Goal: Obtain resource: Download file/media

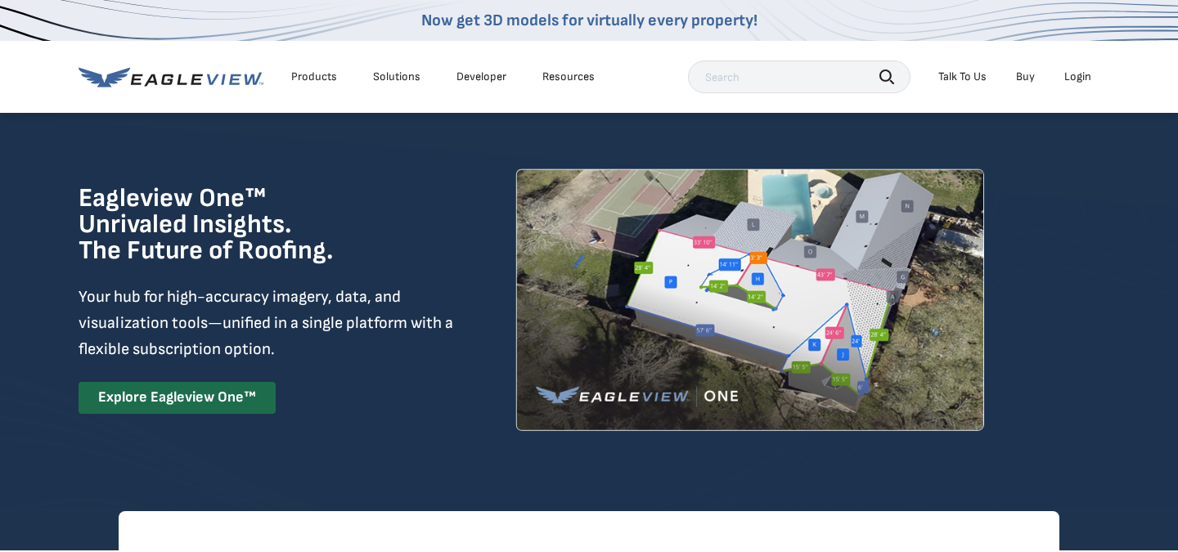
click at [1078, 71] on div "Login" at bounding box center [1077, 77] width 27 height 15
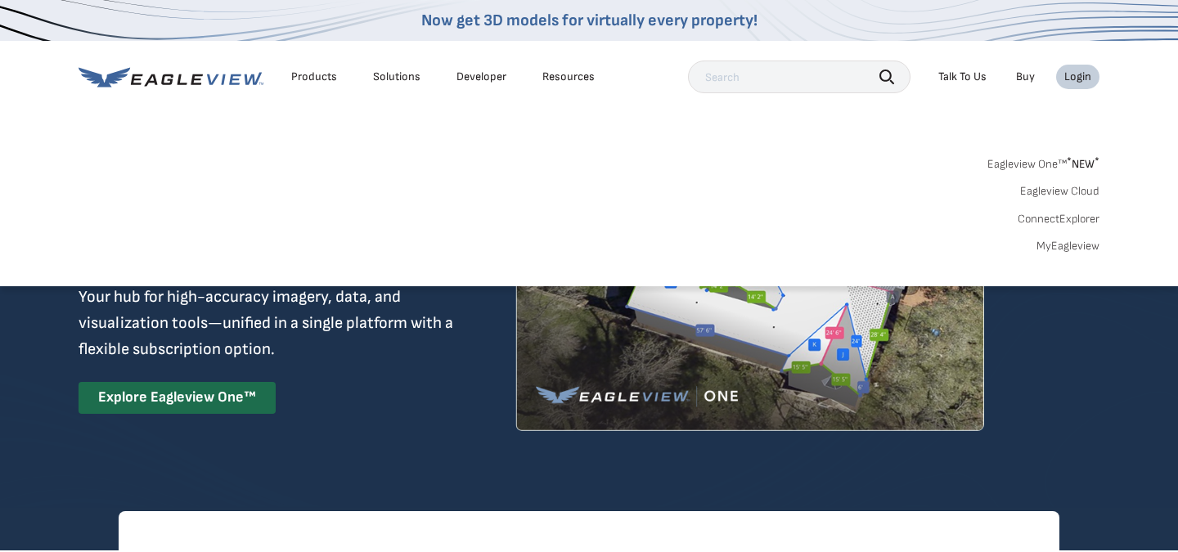
click at [1049, 241] on link "MyEagleview" at bounding box center [1068, 246] width 63 height 15
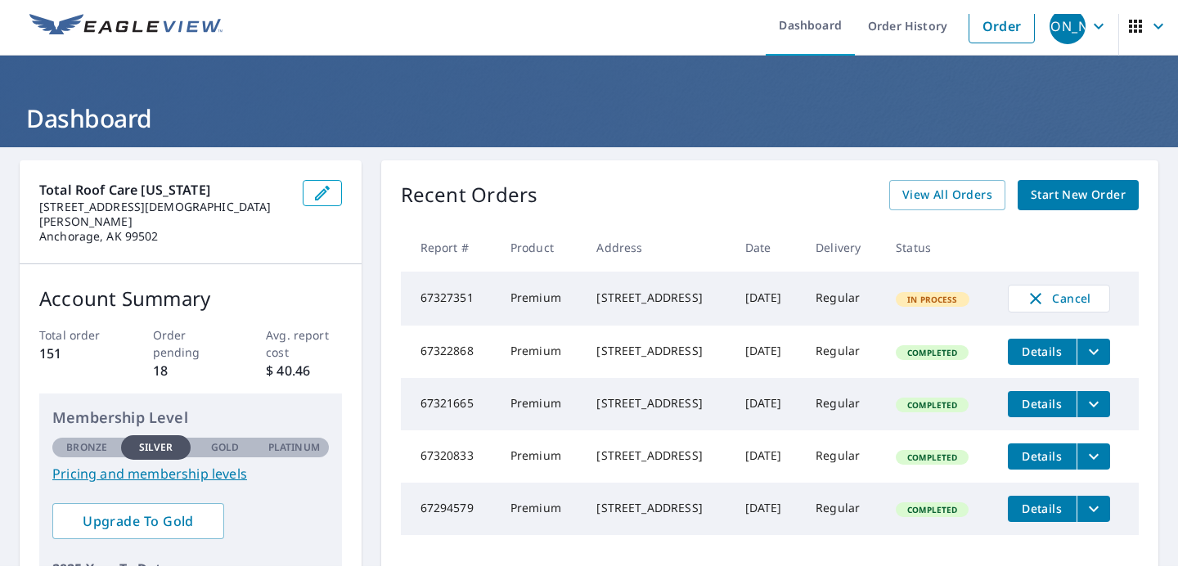
scroll to position [17, 0]
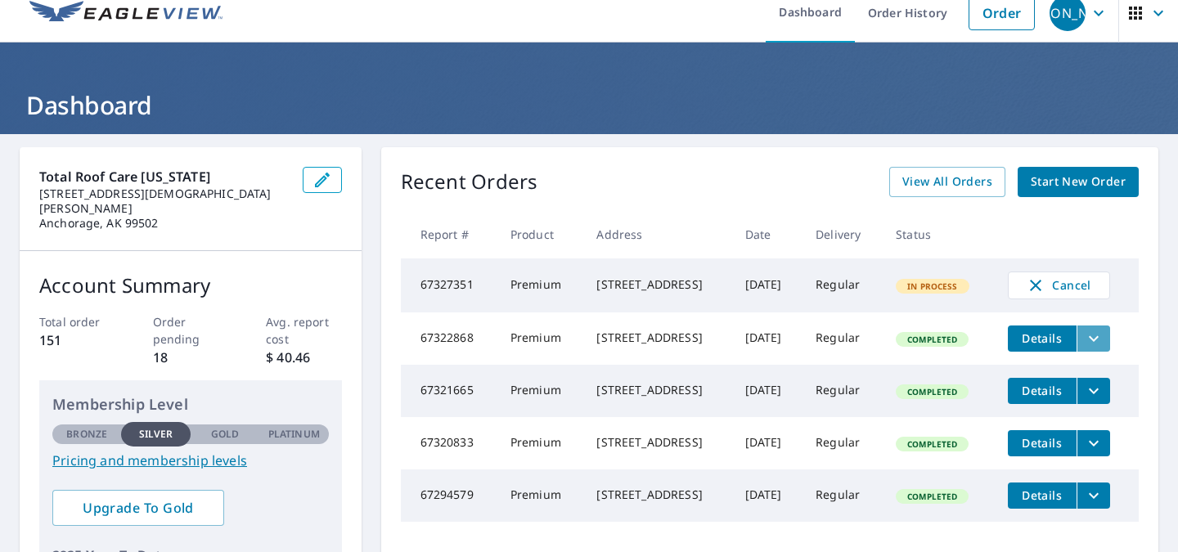
click at [1104, 340] on icon "filesDropdownBtn-67322868" at bounding box center [1094, 339] width 20 height 20
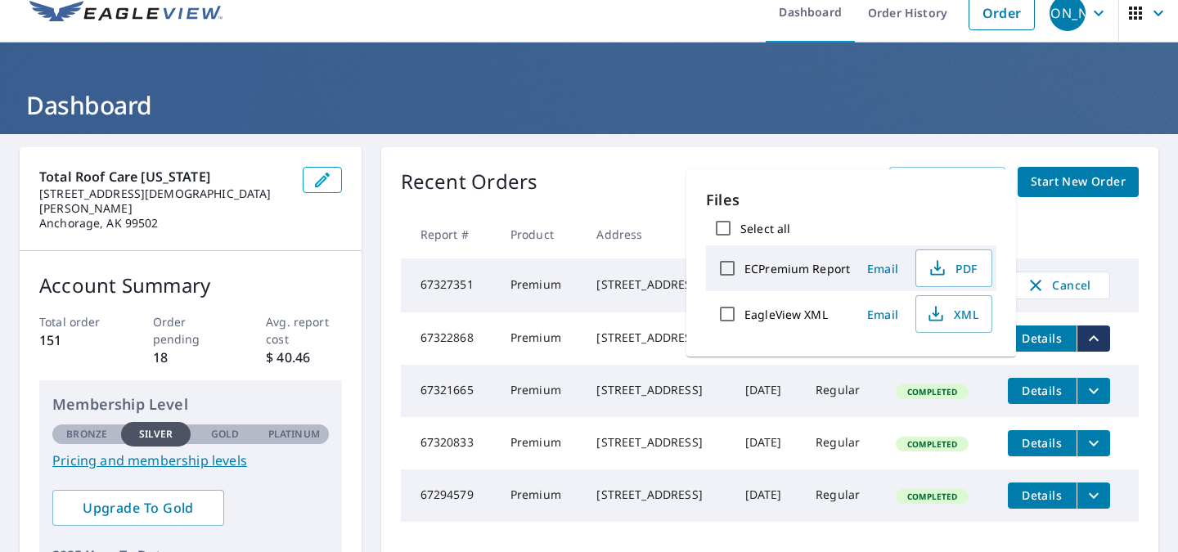
click at [864, 416] on td "Regular" at bounding box center [843, 391] width 80 height 52
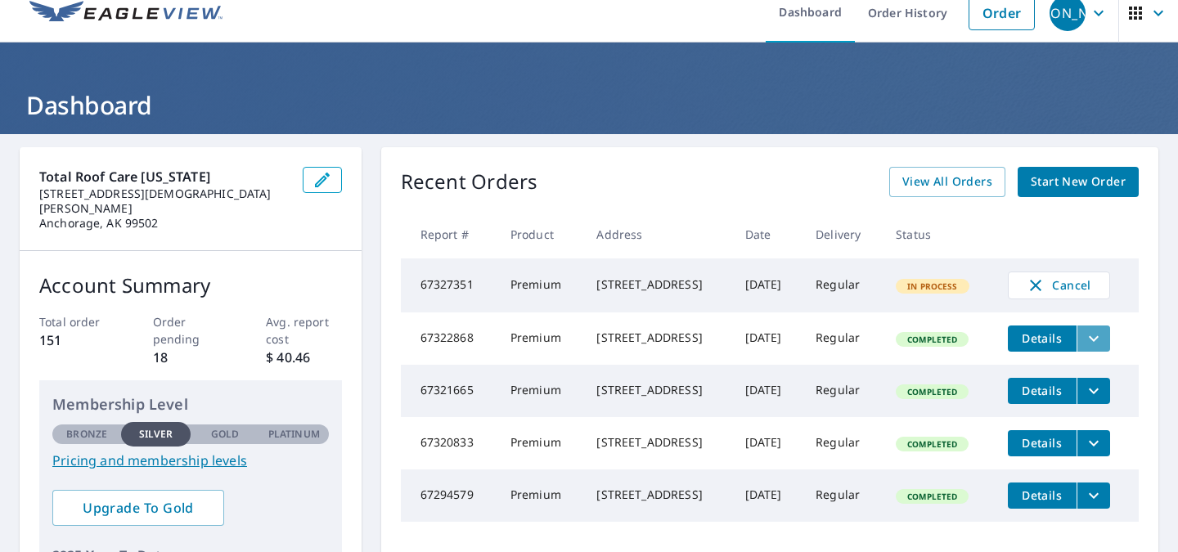
click at [1104, 338] on icon "filesDropdownBtn-67322868" at bounding box center [1094, 339] width 20 height 20
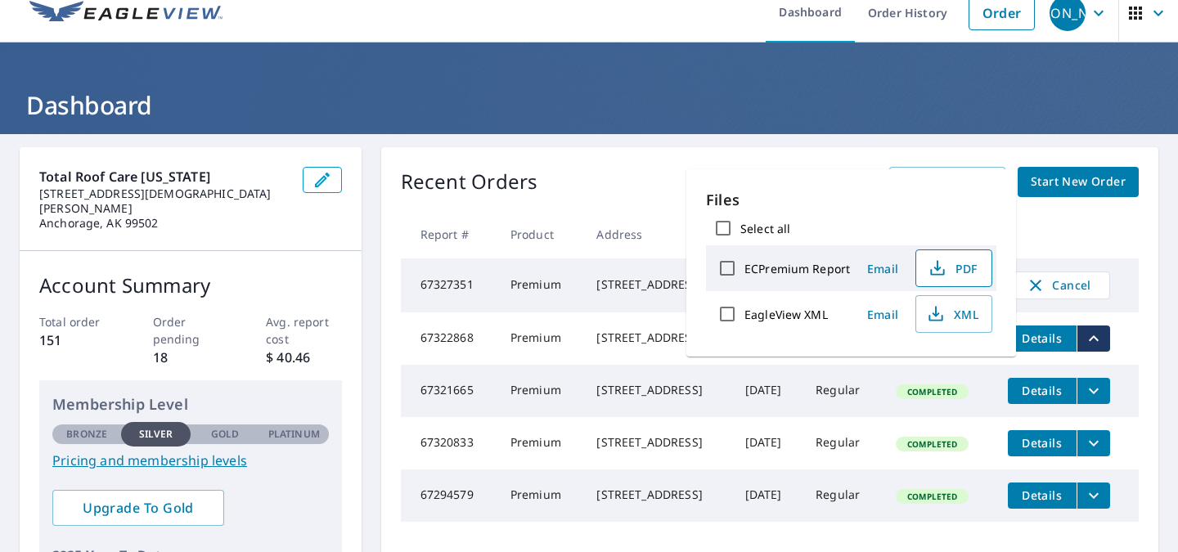
click at [961, 257] on button "PDF" at bounding box center [953, 269] width 77 height 38
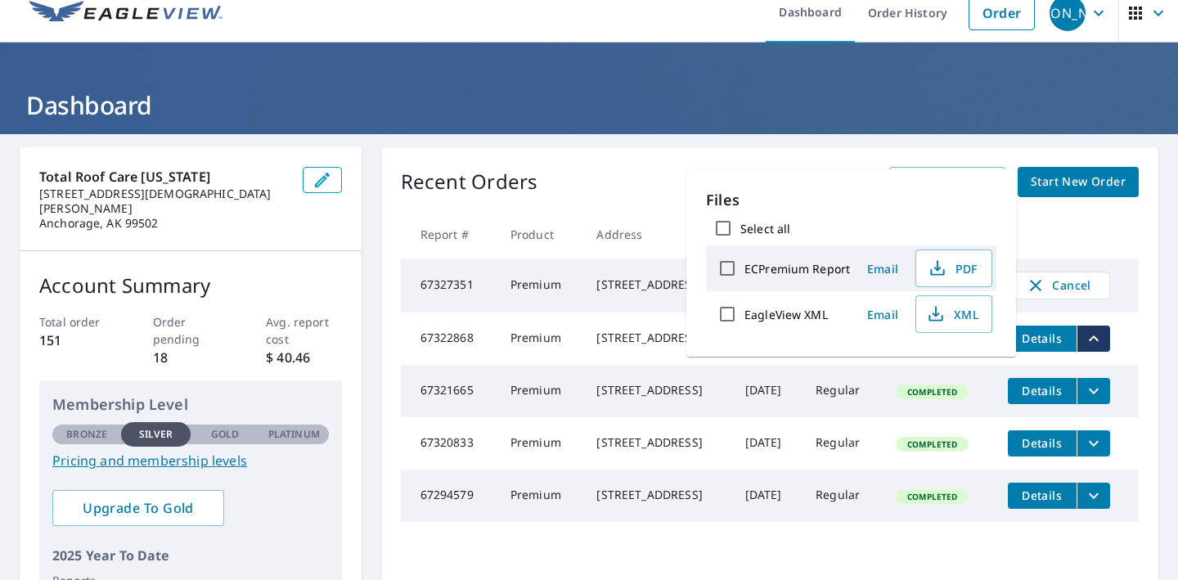
click at [599, 293] on div "18541 Osprey Cir Anchorage, AK 99516" at bounding box center [657, 285] width 122 height 16
